Goal: Task Accomplishment & Management: Complete application form

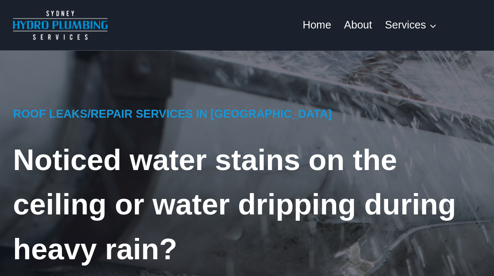
click at [240, 15] on link "About" at bounding box center [239, 17] width 27 height 20
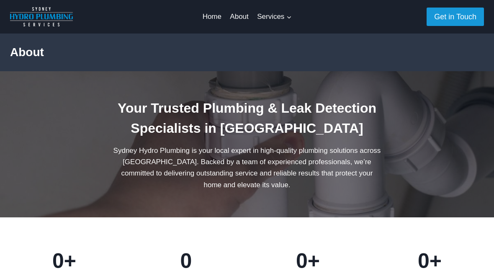
click at [462, 15] on link "Get in Touch" at bounding box center [454, 17] width 57 height 18
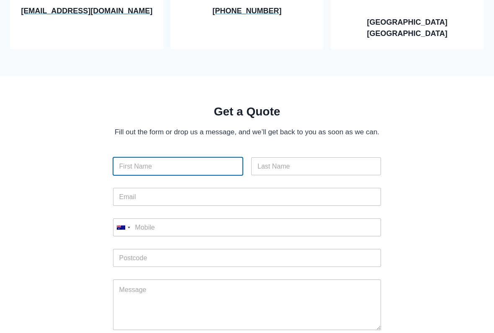
click at [121, 157] on input "First" at bounding box center [178, 166] width 130 height 18
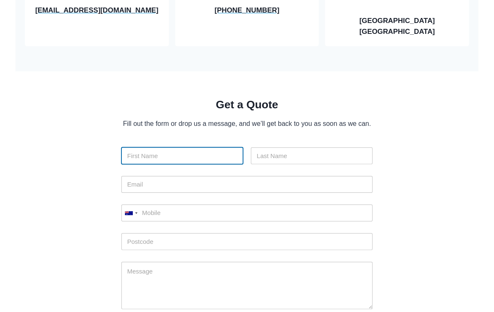
scroll to position [127, 0]
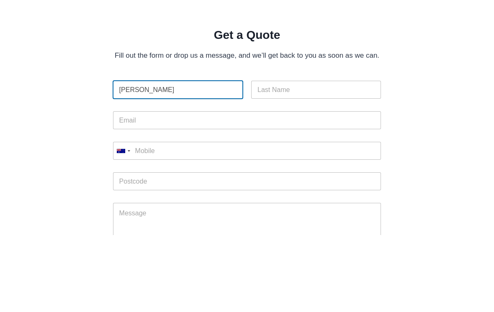
type input "[PERSON_NAME]"
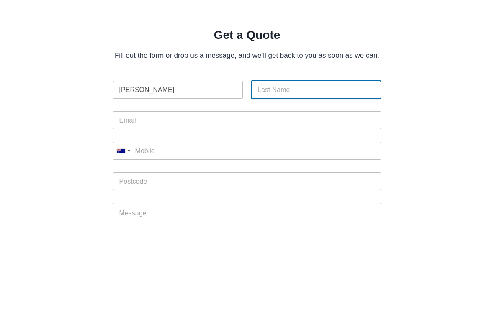
click at [305, 158] on input "Last" at bounding box center [316, 167] width 130 height 18
type input "Sahni"
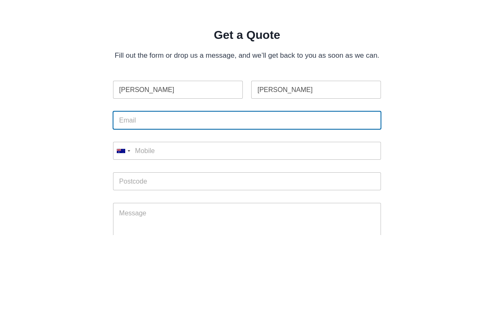
click at [180, 188] on input "Email *" at bounding box center [247, 197] width 268 height 18
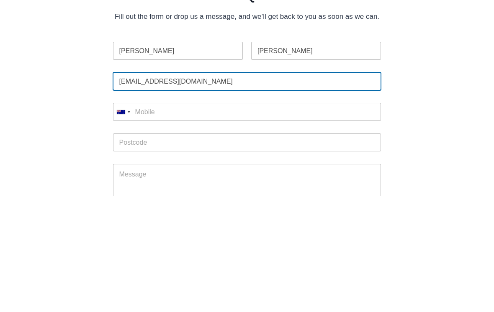
type input "surensahni@icloud.com"
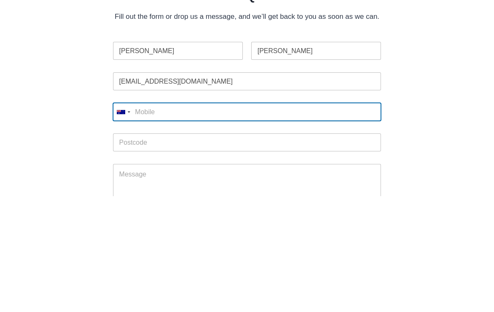
click at [195, 219] on input "Mobile *" at bounding box center [247, 228] width 268 height 18
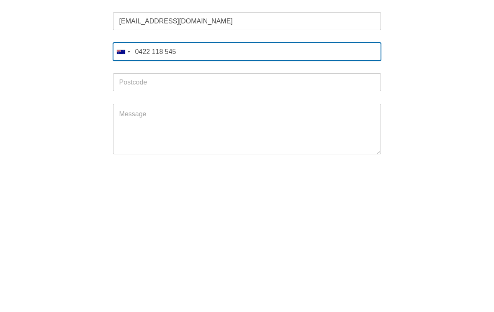
scroll to position [147, 0]
type input "0422 118 545"
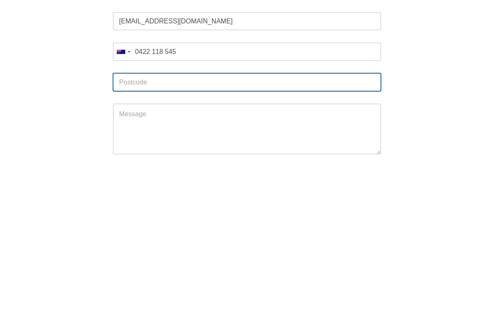
click at [218, 229] on input "Post Code *" at bounding box center [247, 238] width 268 height 18
type input "2125"
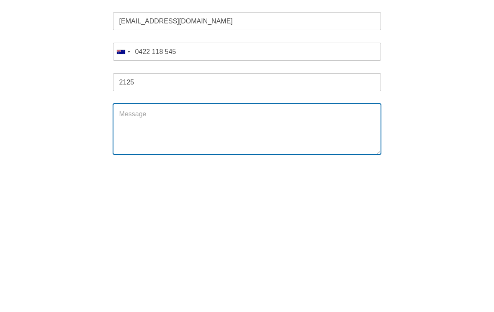
click at [181, 259] on textarea "Message" at bounding box center [247, 284] width 268 height 50
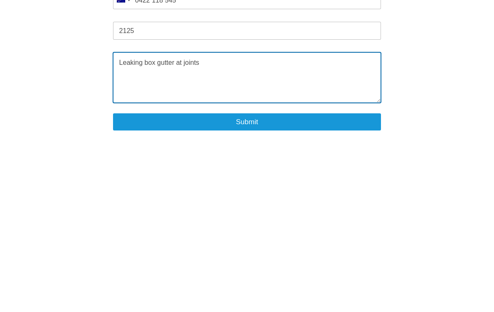
type textarea "Leaking box gutter at joints"
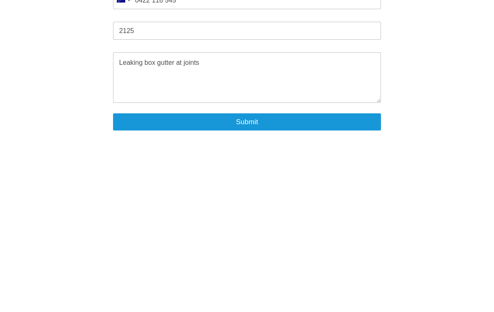
click at [300, 269] on button "Submit" at bounding box center [247, 277] width 268 height 17
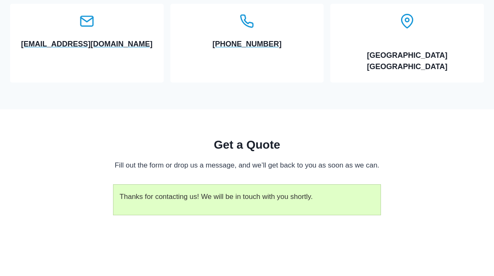
scroll to position [92, 0]
